Goal: Transaction & Acquisition: Purchase product/service

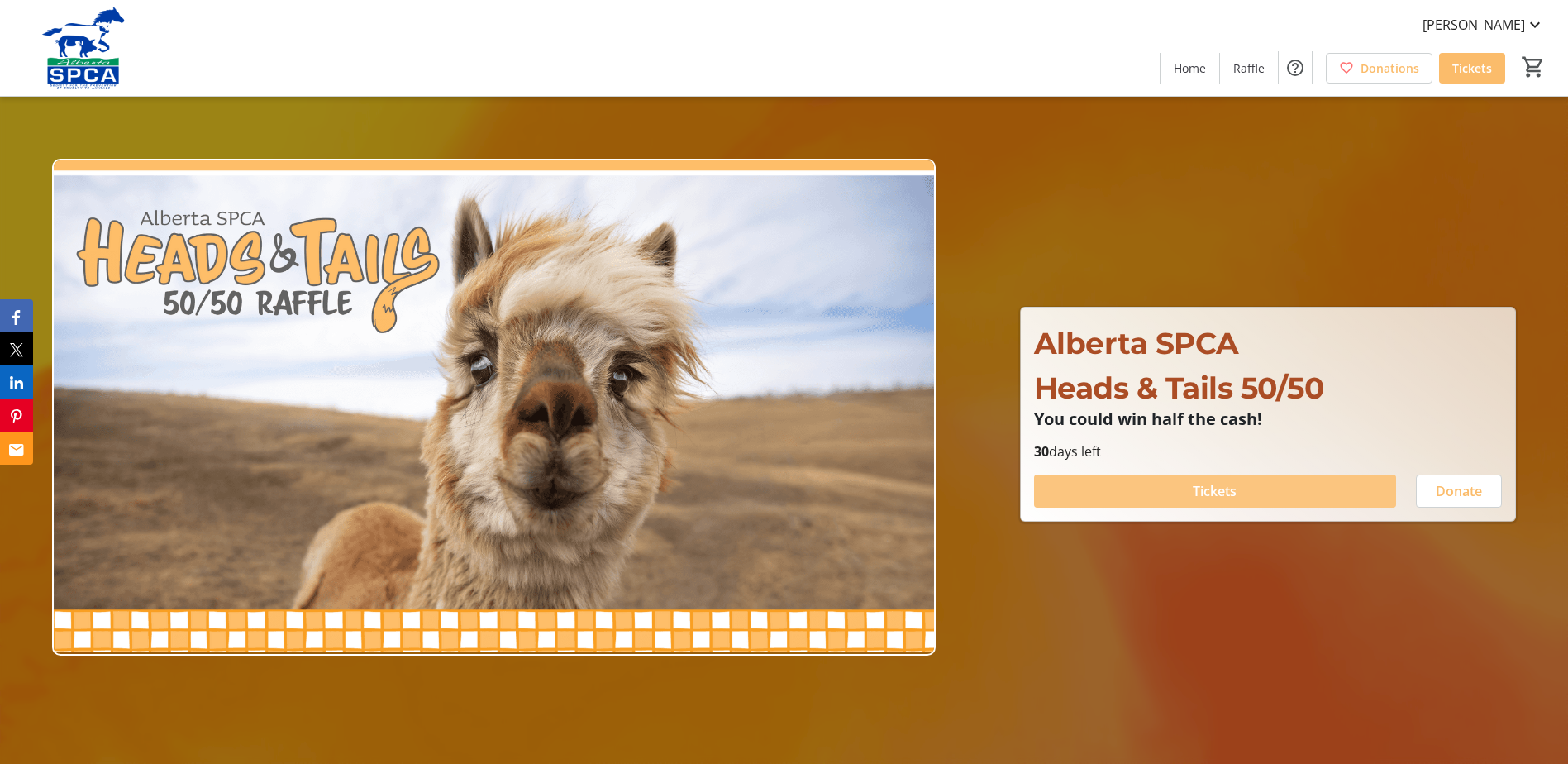
click at [1189, 496] on span at bounding box center [1215, 491] width 362 height 40
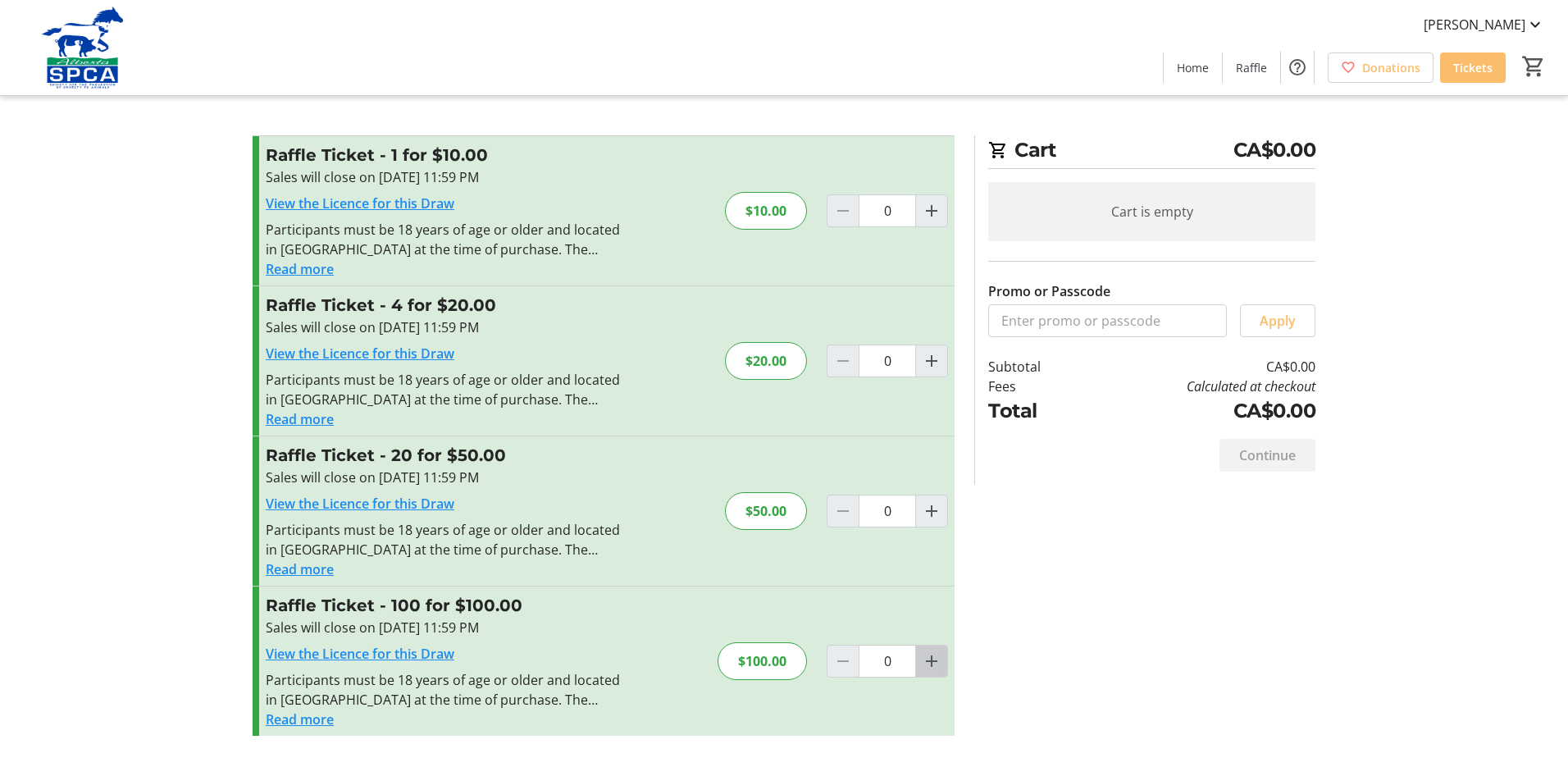
click at [938, 673] on span "Increment by one" at bounding box center [932, 661] width 31 height 31
type input "1"
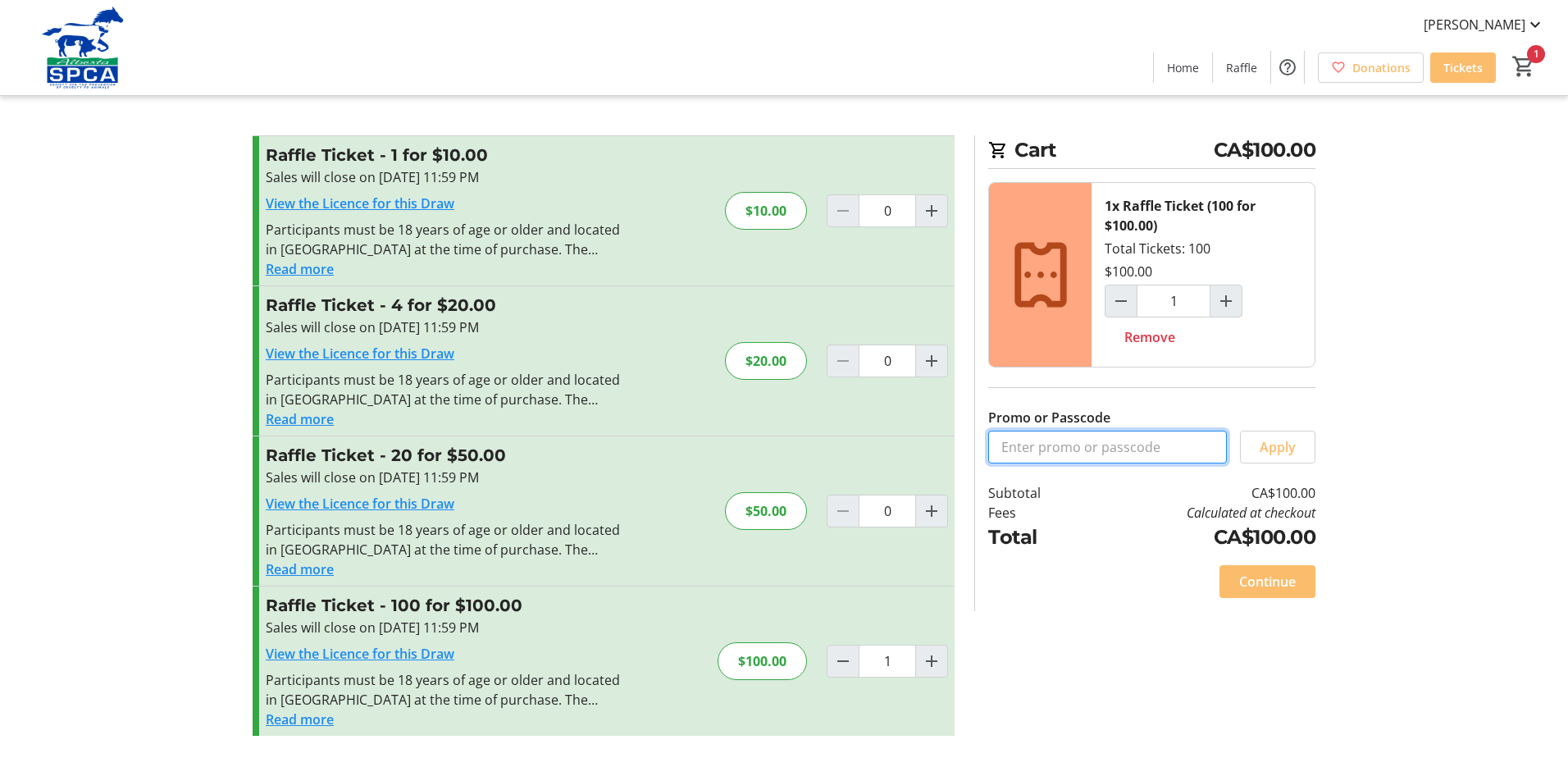
click at [1040, 439] on input "Promo or Passcode" at bounding box center [1108, 447] width 238 height 33
type input "T3L 2K7"
click at [1281, 586] on span "Continue" at bounding box center [1268, 581] width 57 height 19
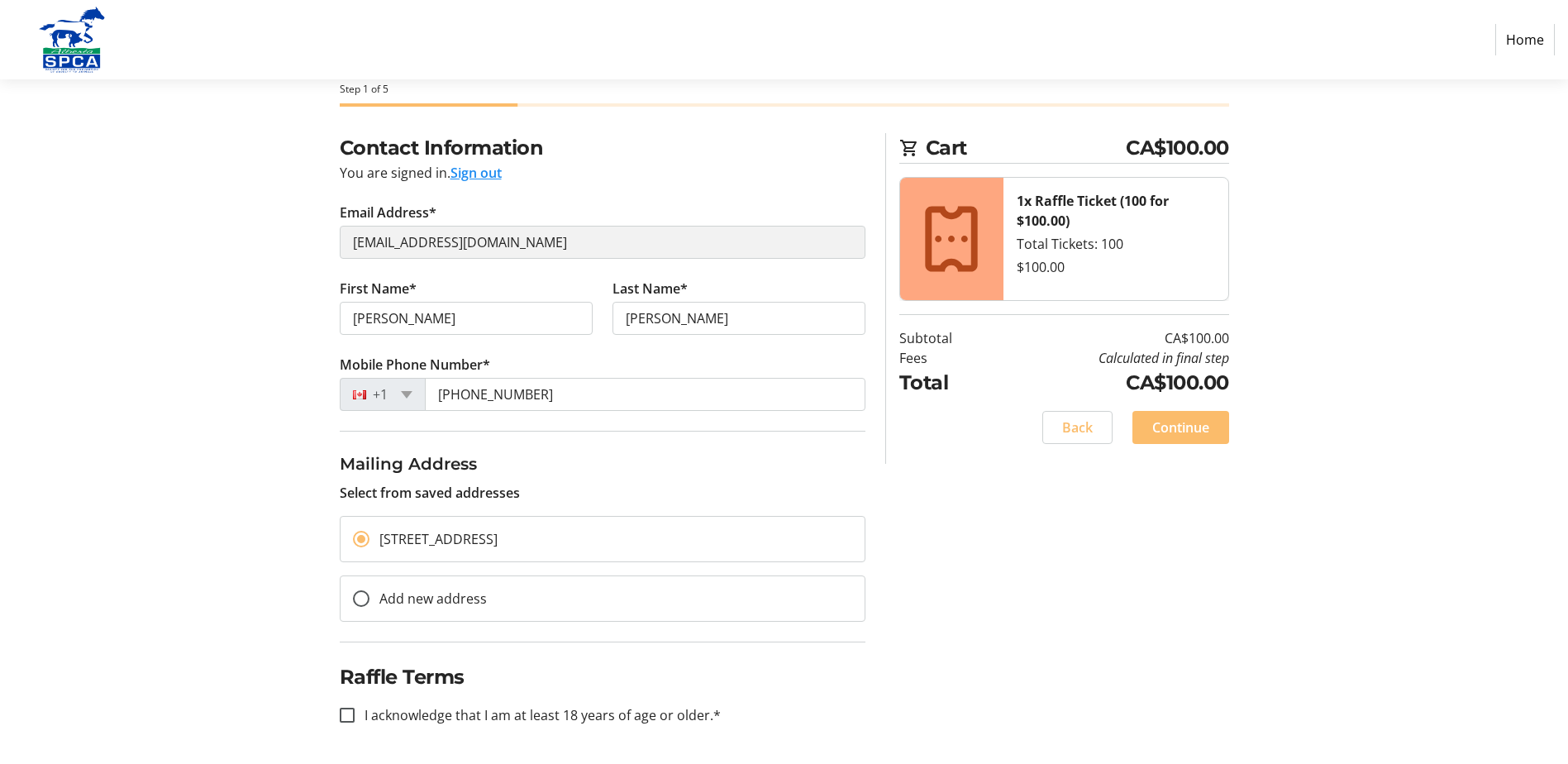
scroll to position [84, 0]
click at [342, 714] on input "I acknowledge that I am at least 18 years of age or older.*" at bounding box center [347, 714] width 15 height 15
checkbox input "true"
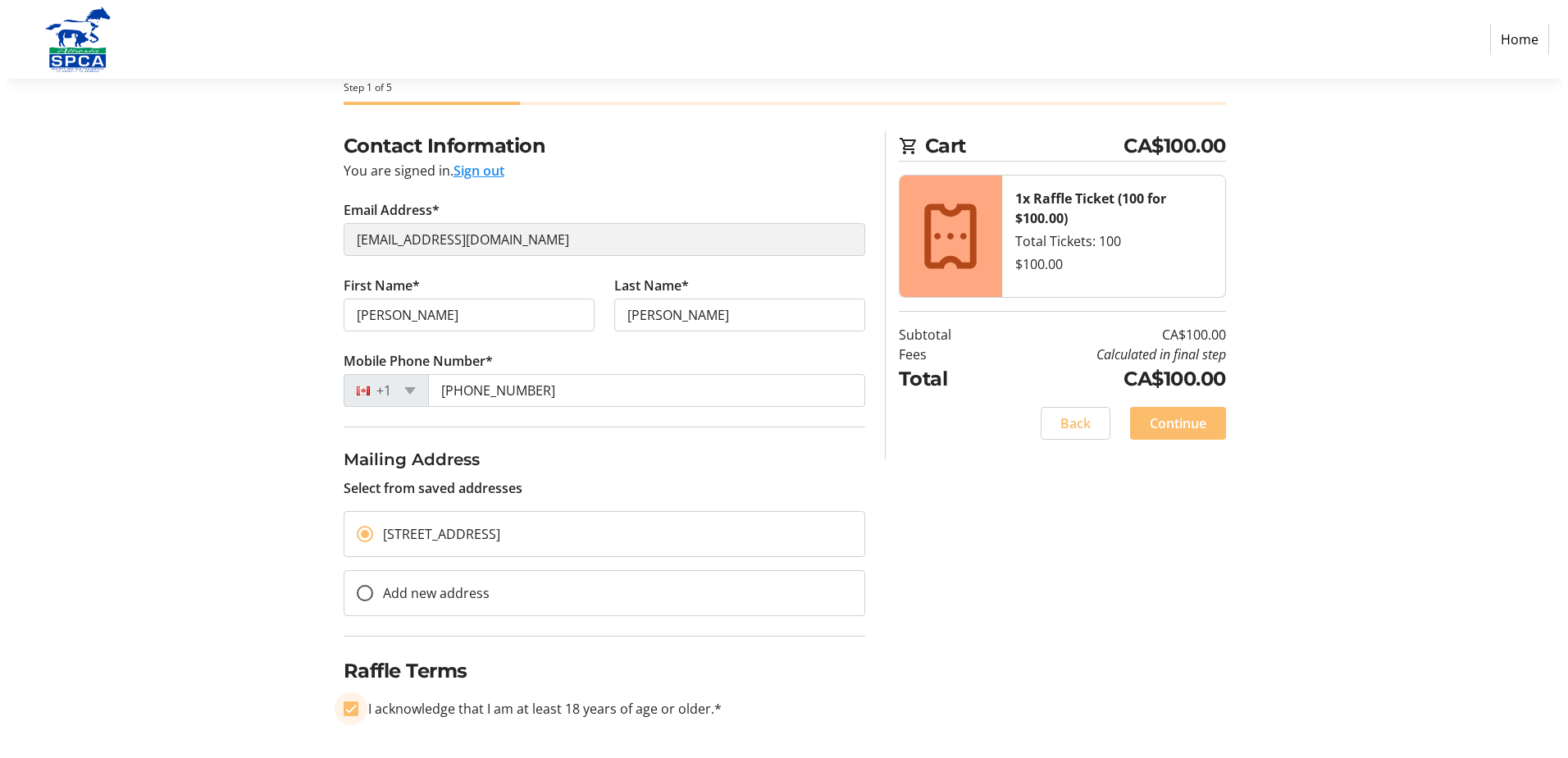
scroll to position [0, 0]
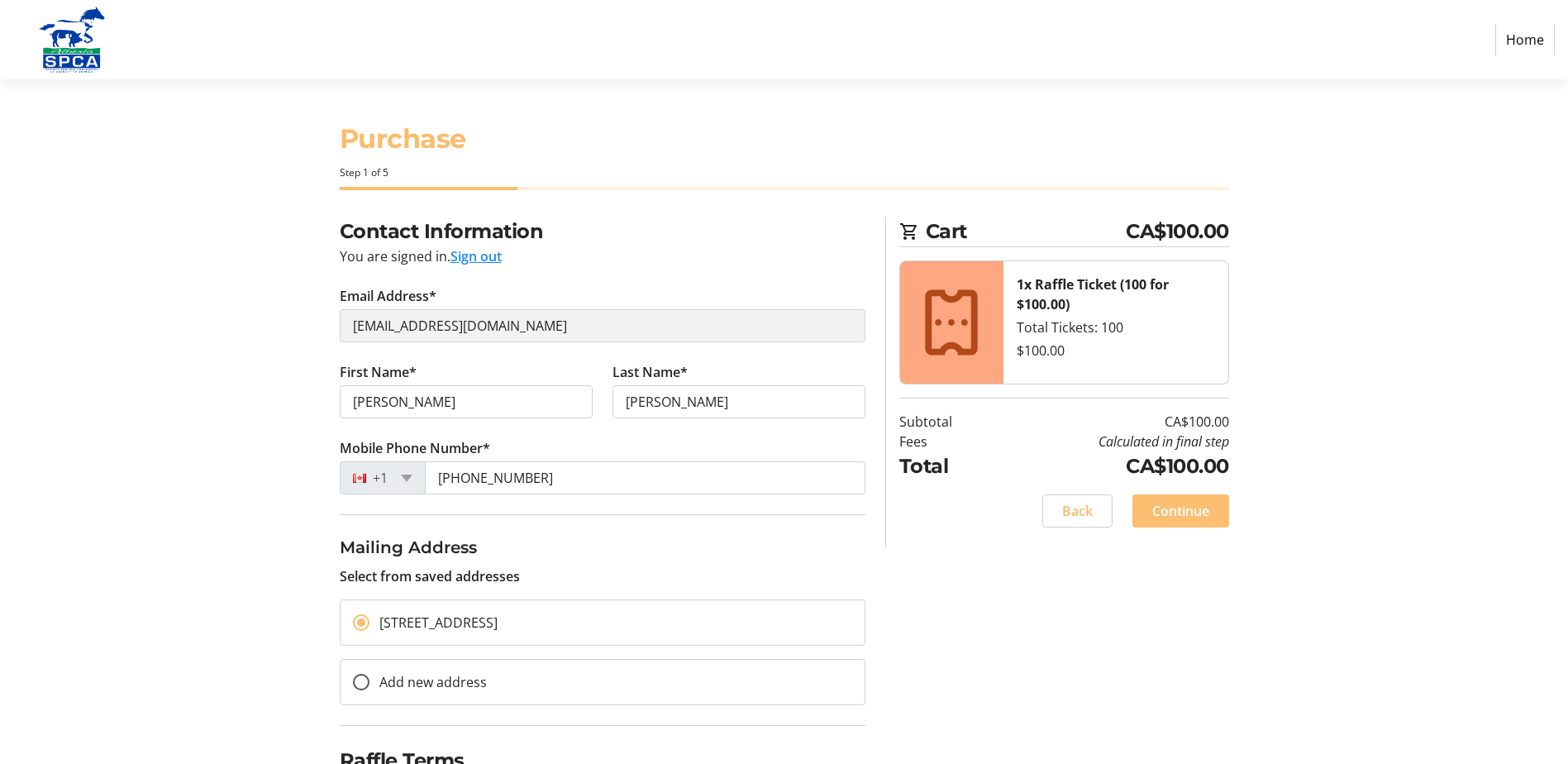
click at [1190, 504] on span "Continue" at bounding box center [1181, 510] width 57 height 19
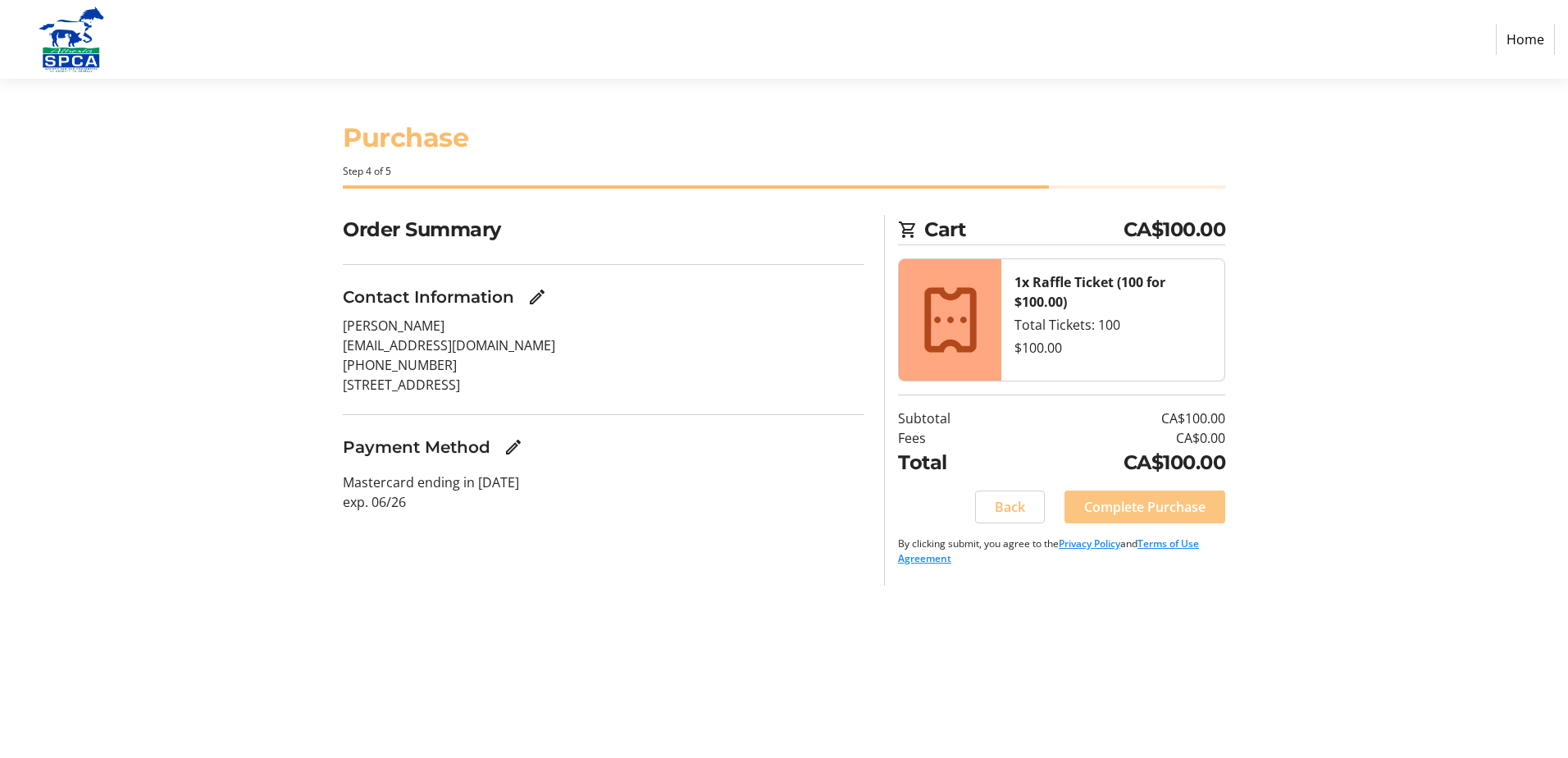
click at [1160, 502] on span "Complete Purchase" at bounding box center [1145, 506] width 121 height 19
